Goal: Information Seeking & Learning: Learn about a topic

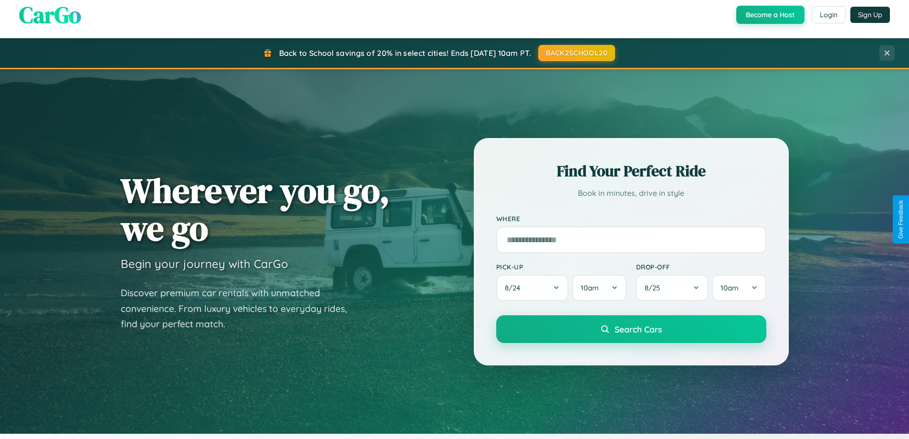
scroll to position [1836, 0]
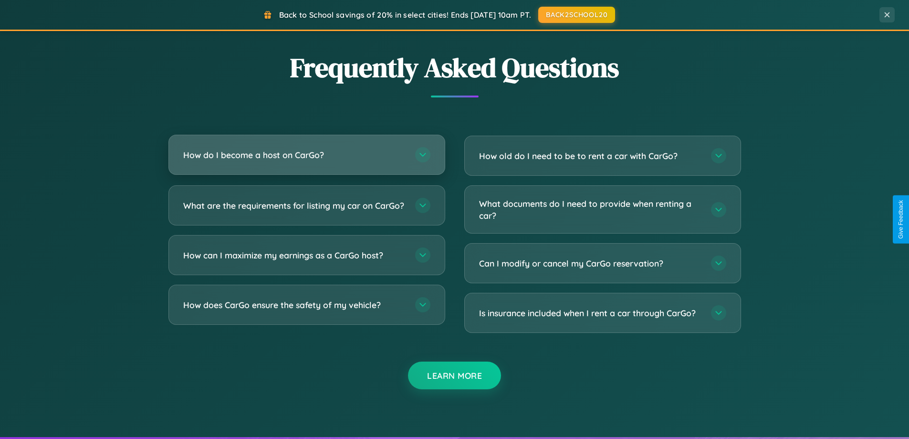
click at [306, 155] on h3 "How do I become a host on CarGo?" at bounding box center [294, 155] width 222 height 12
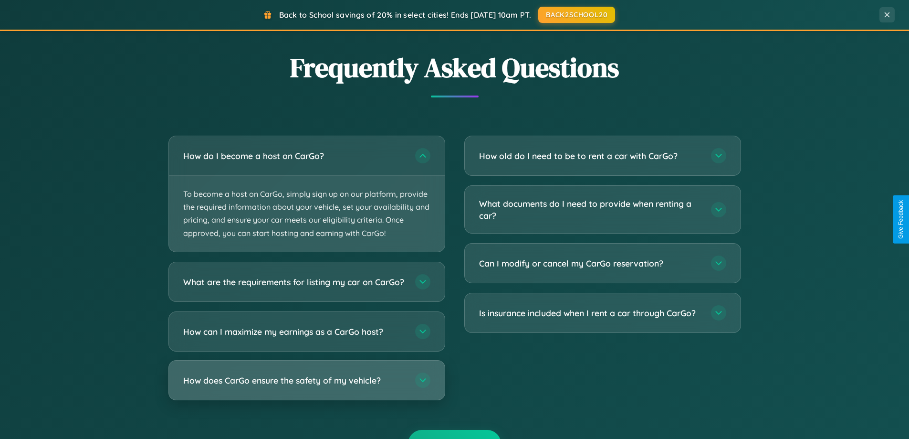
click at [306, 386] on h3 "How does CarGo ensure the safety of my vehicle?" at bounding box center [294, 380] width 222 height 12
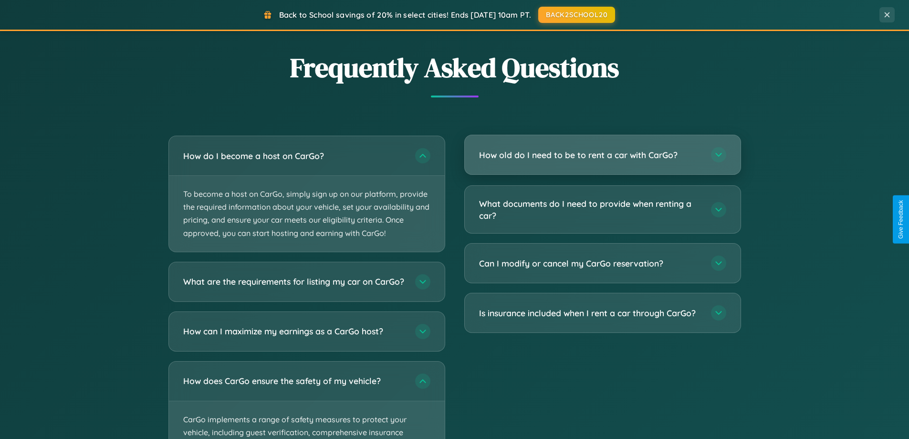
click at [602, 155] on h3 "How old do I need to be to rent a car with CarGo?" at bounding box center [590, 155] width 222 height 12
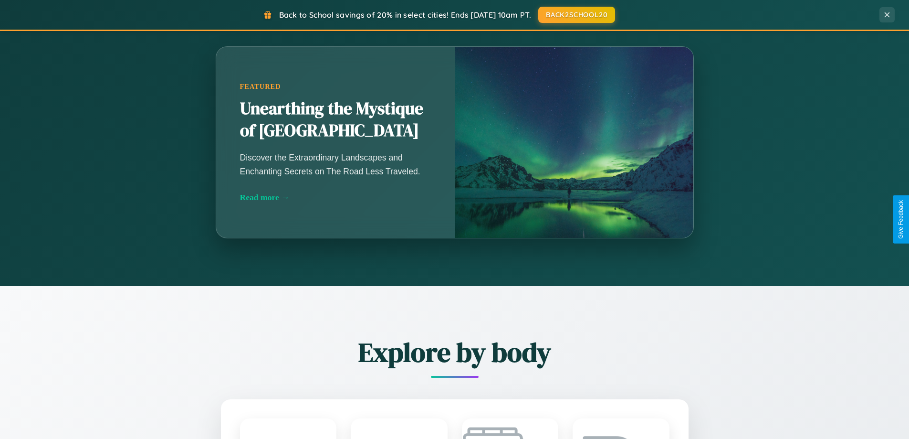
scroll to position [0, 0]
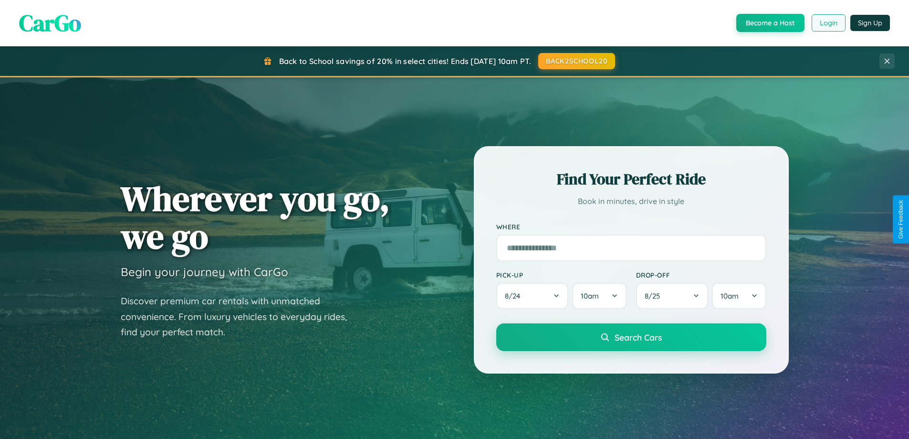
click at [828, 23] on button "Login" at bounding box center [829, 22] width 34 height 17
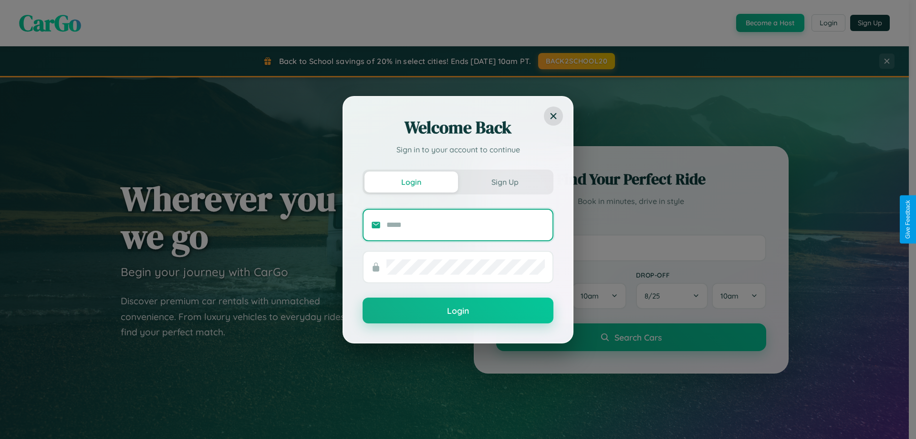
click at [466, 224] on input "text" at bounding box center [466, 224] width 158 height 15
type input "**********"
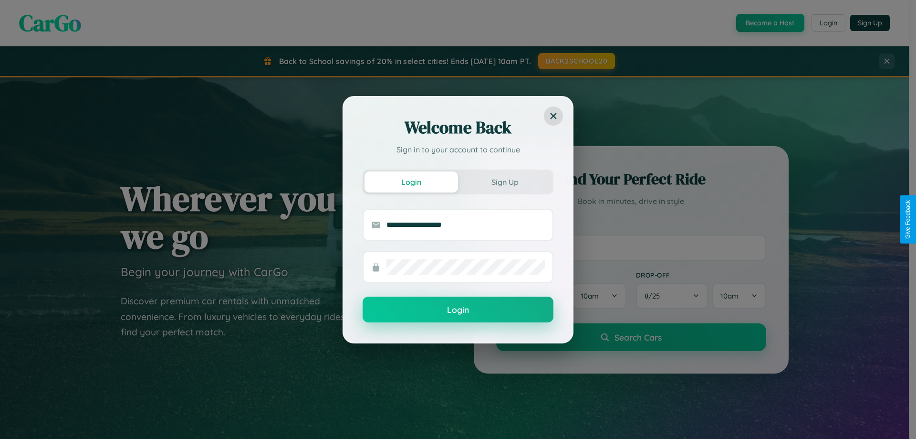
click at [458, 309] on button "Login" at bounding box center [458, 309] width 191 height 26
